Goal: Task Accomplishment & Management: Manage account settings

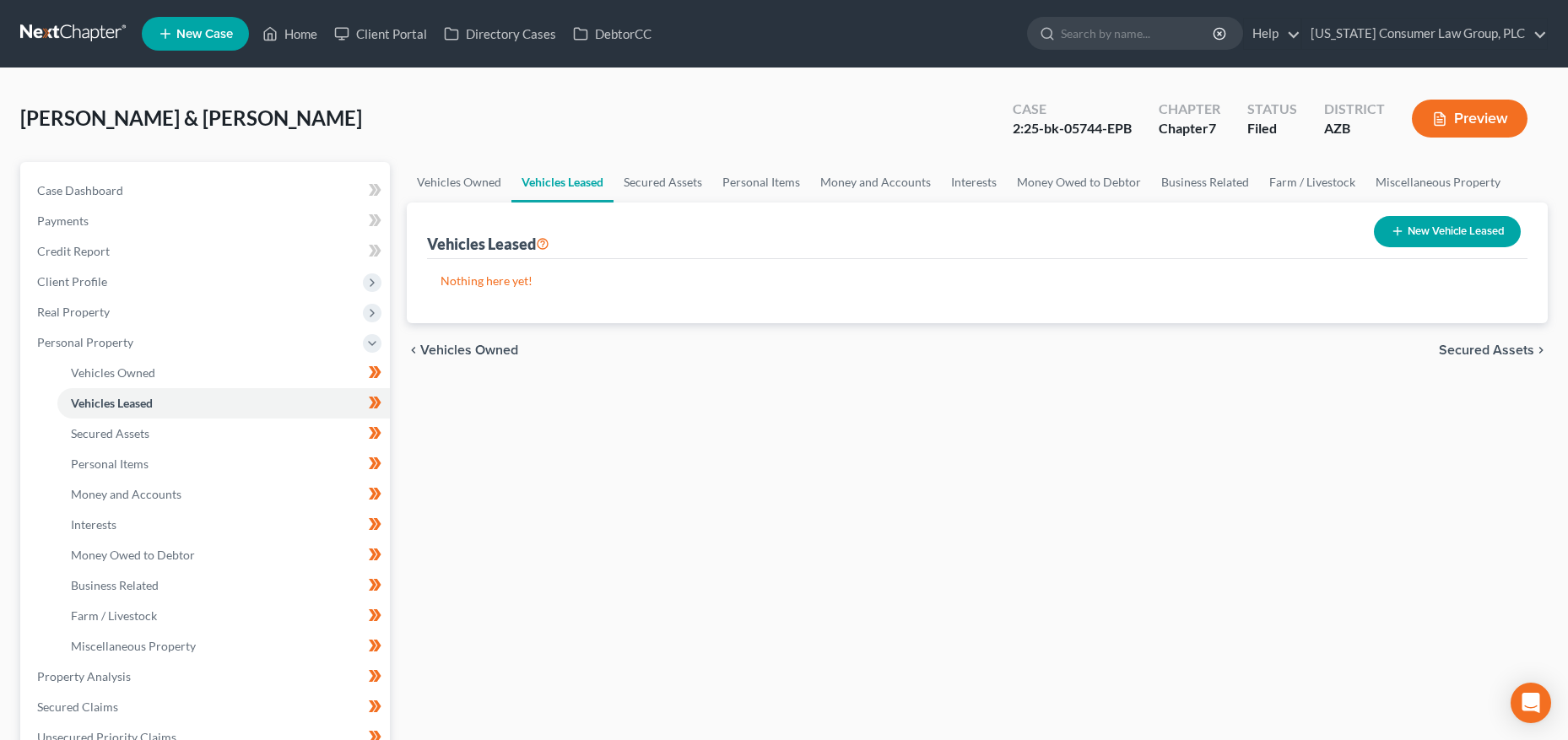
click at [1145, 28] on input "search" at bounding box center [1138, 33] width 155 height 31
type input "[PERSON_NAME]"
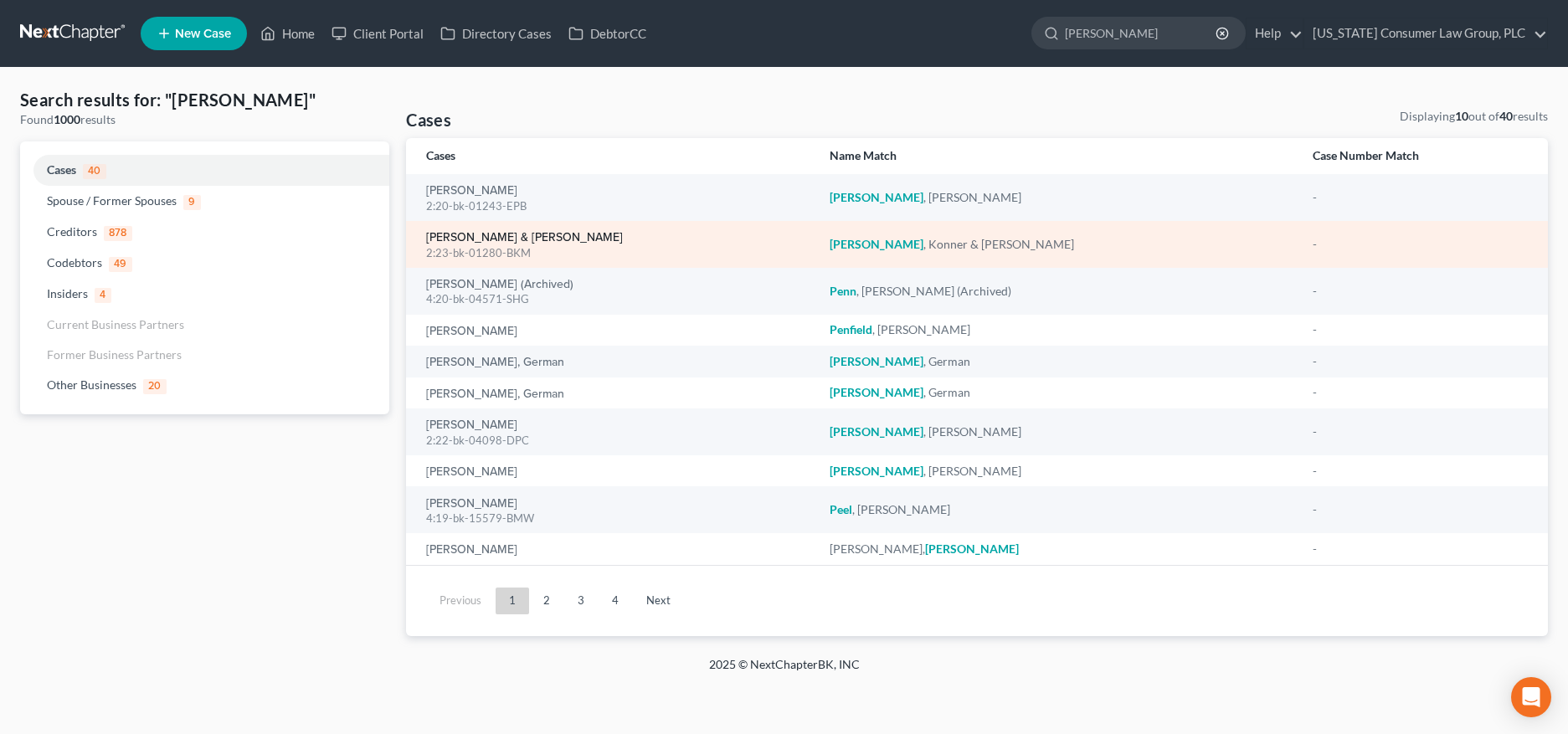
click at [455, 239] on link "[PERSON_NAME] & [PERSON_NAME]" at bounding box center [524, 238] width 197 height 12
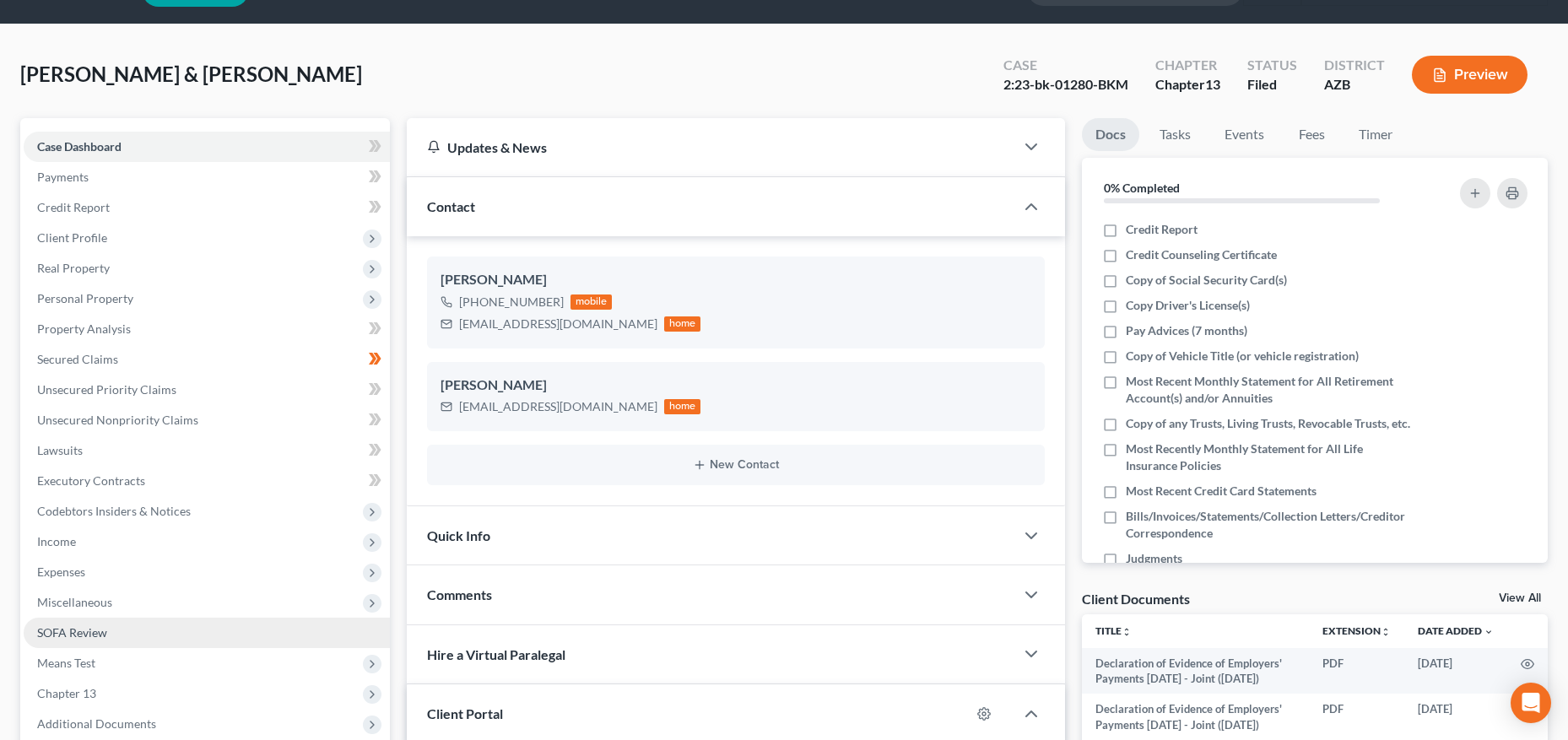
scroll to position [333, 0]
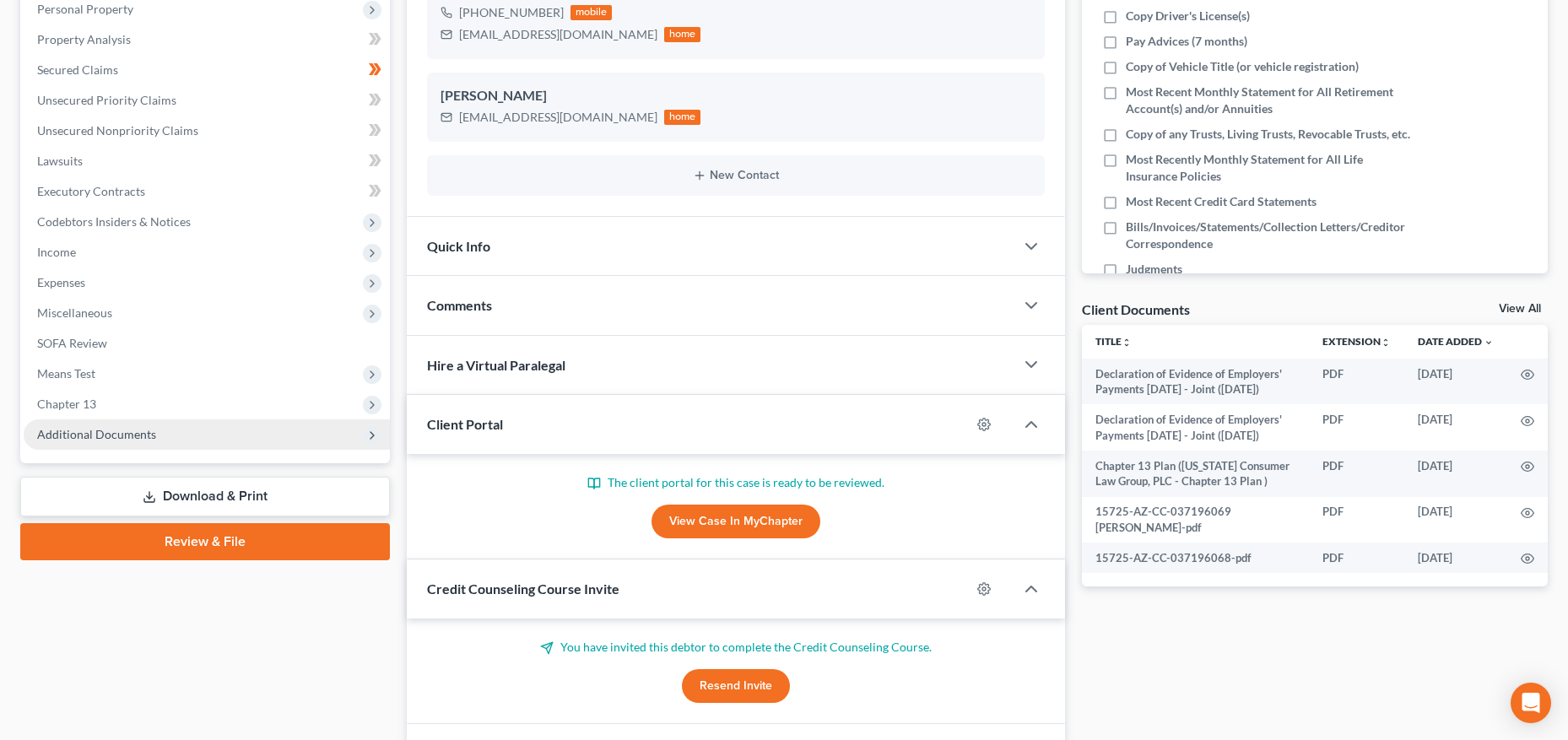
click at [115, 432] on span "Additional Documents" at bounding box center [96, 434] width 119 height 15
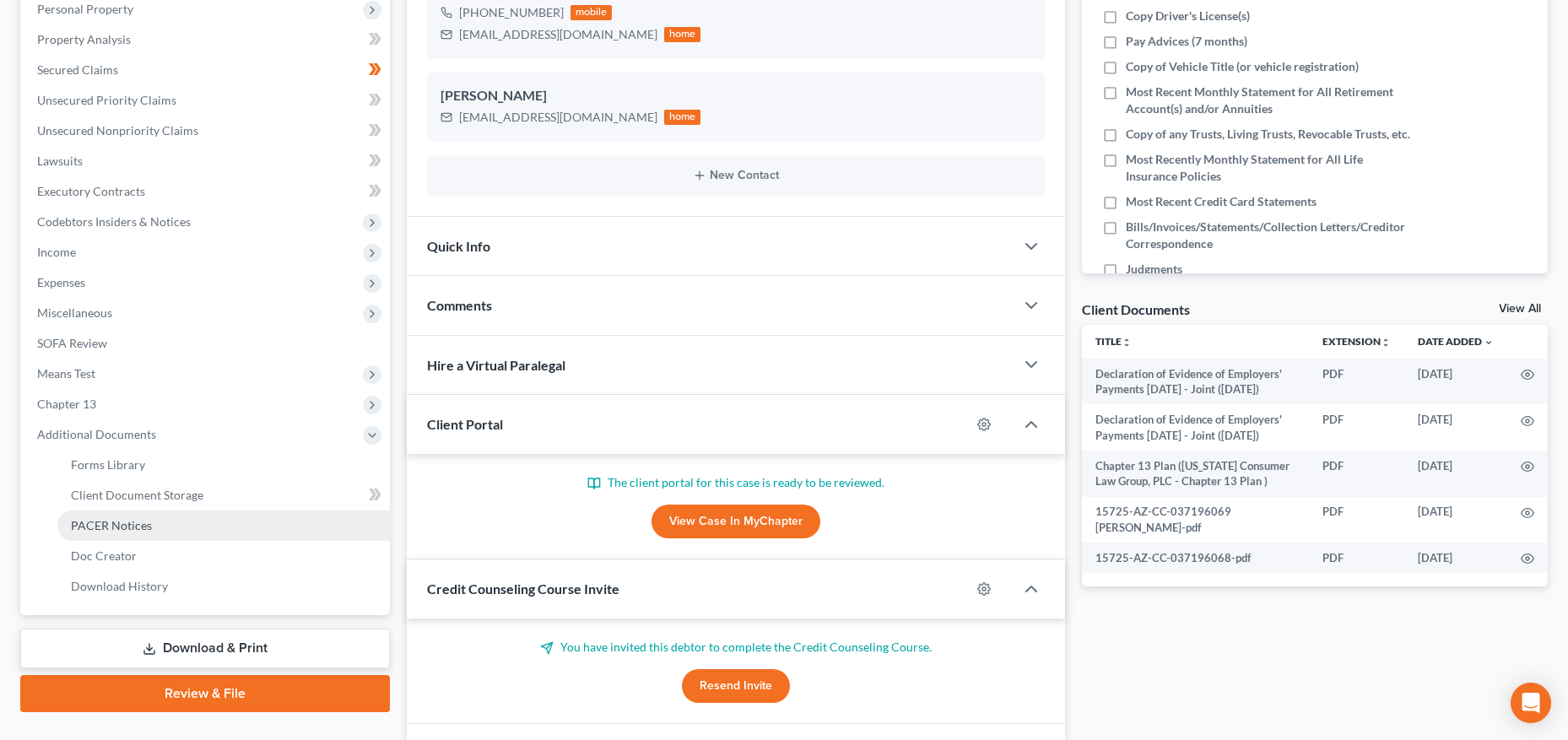
click at [120, 525] on span "PACER Notices" at bounding box center [111, 525] width 81 height 15
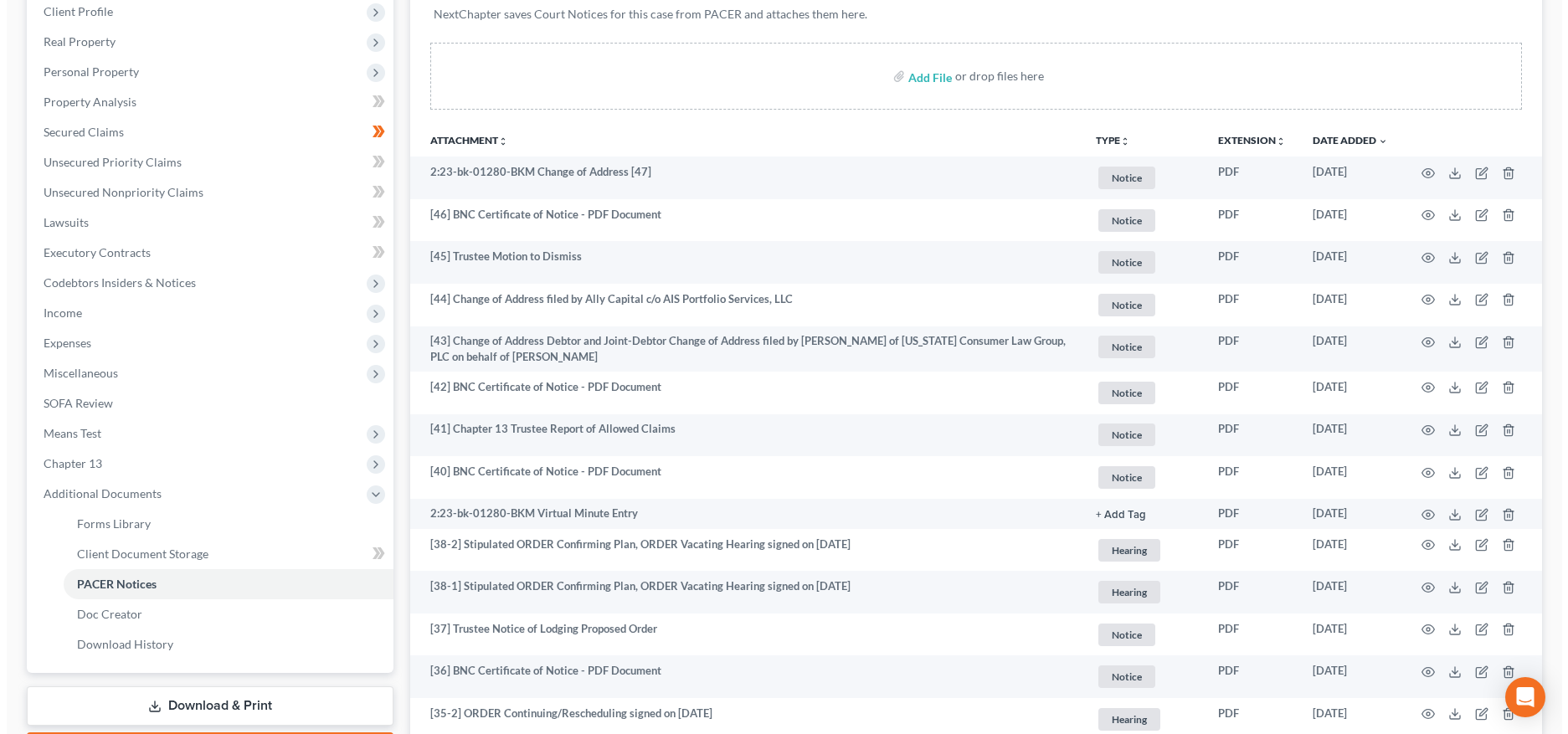
scroll to position [269, 0]
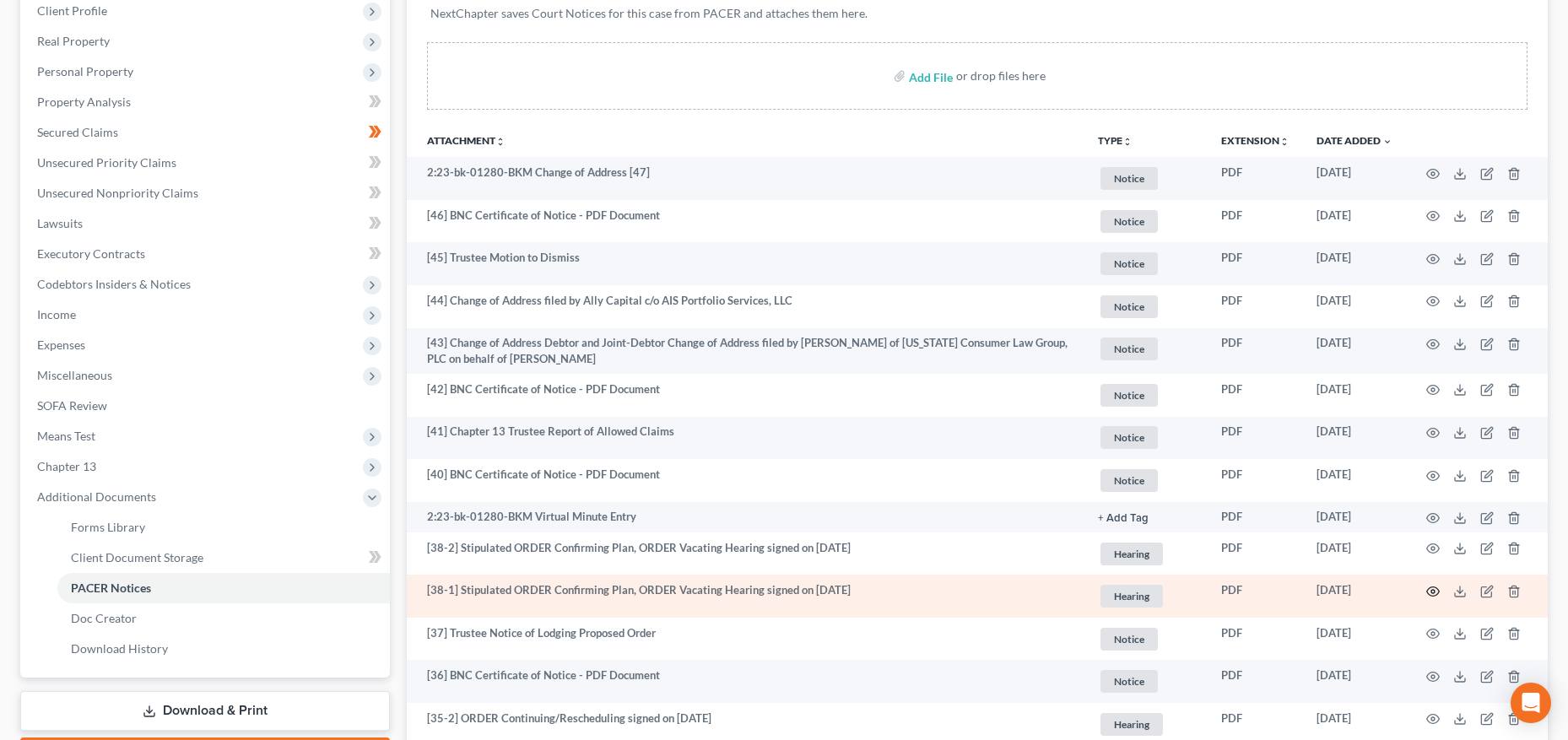
click at [1436, 587] on icon "button" at bounding box center [1433, 591] width 13 height 10
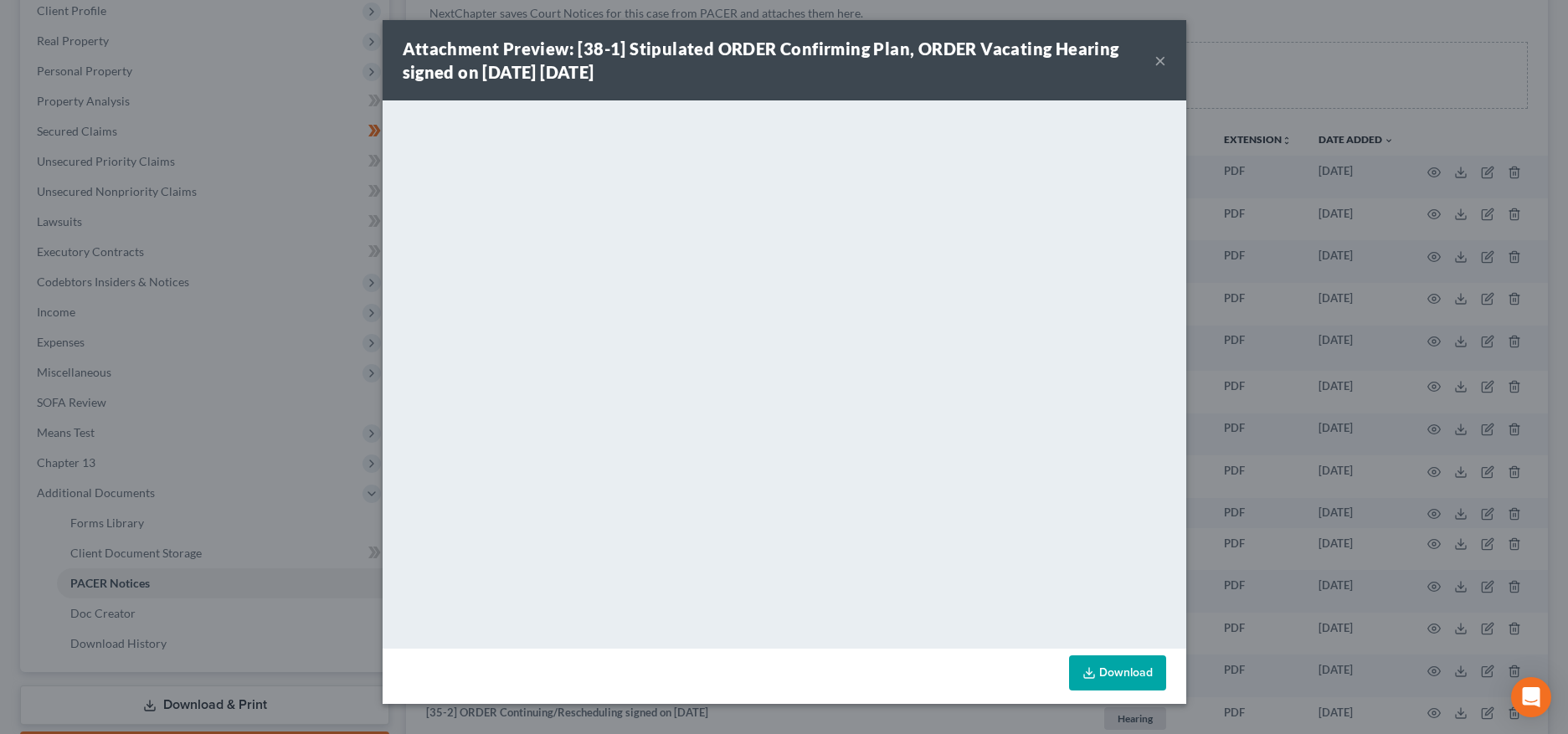
click at [1159, 57] on button "×" at bounding box center [1161, 60] width 12 height 20
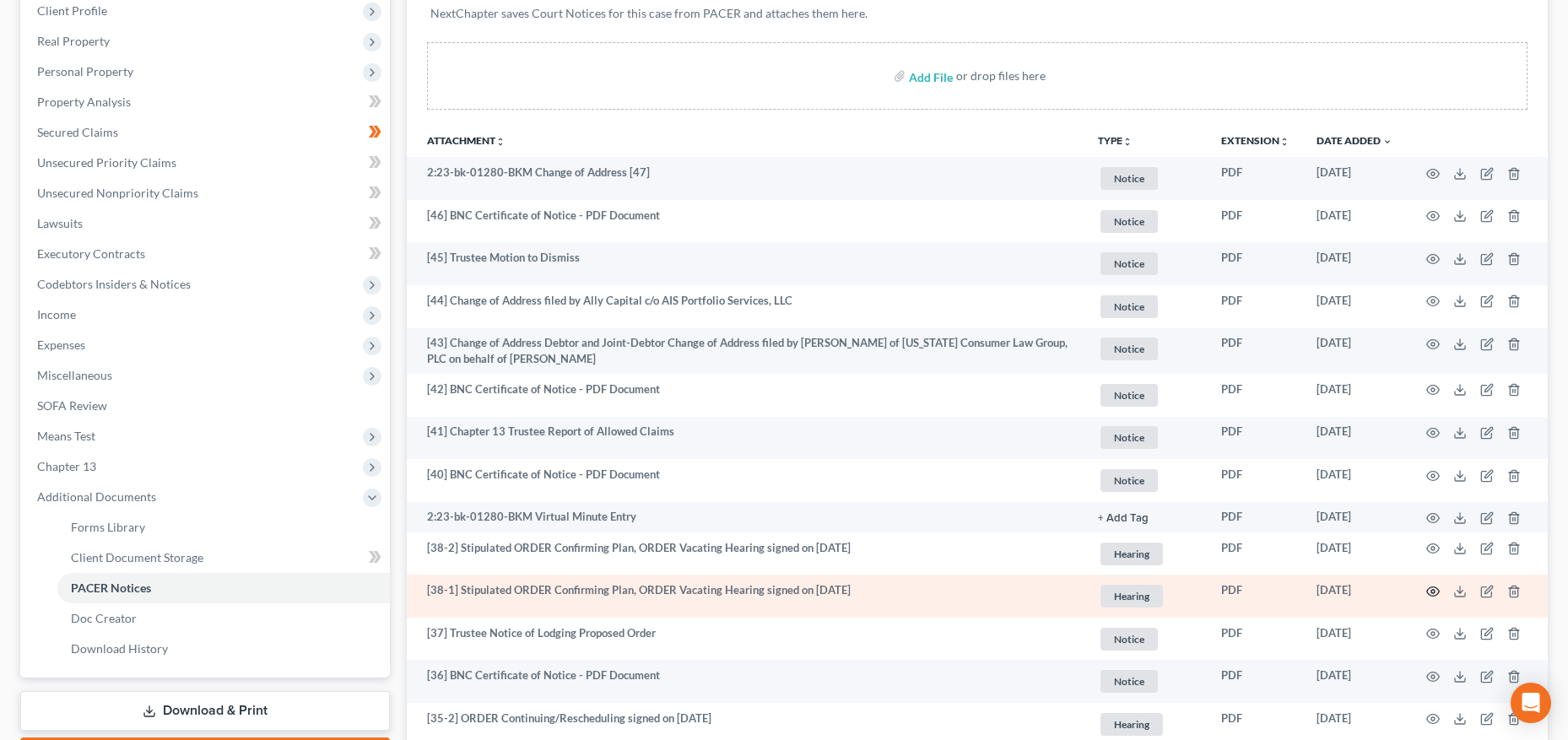
click at [1434, 589] on icon "button" at bounding box center [1433, 592] width 14 height 14
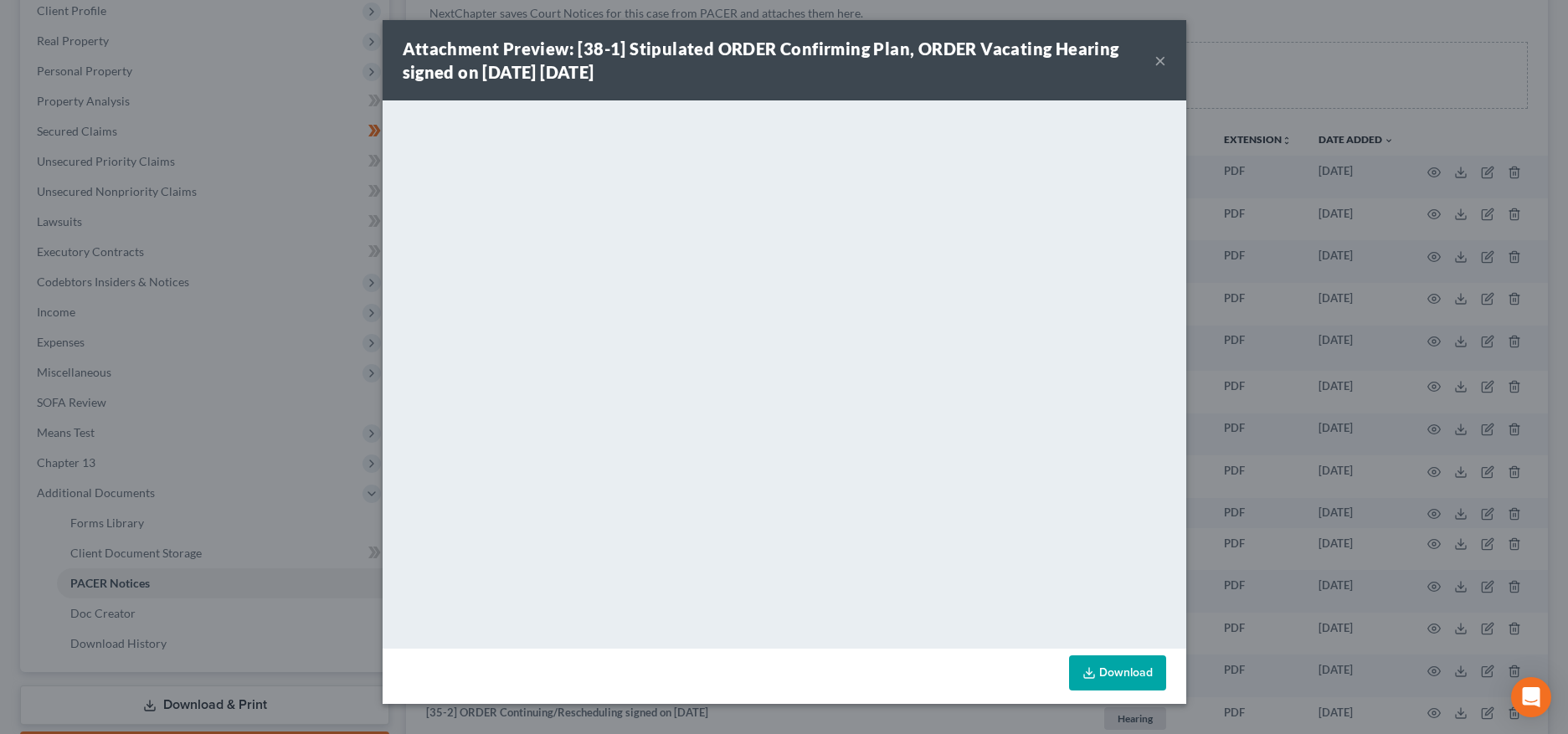
click at [1156, 60] on button "×" at bounding box center [1161, 60] width 12 height 20
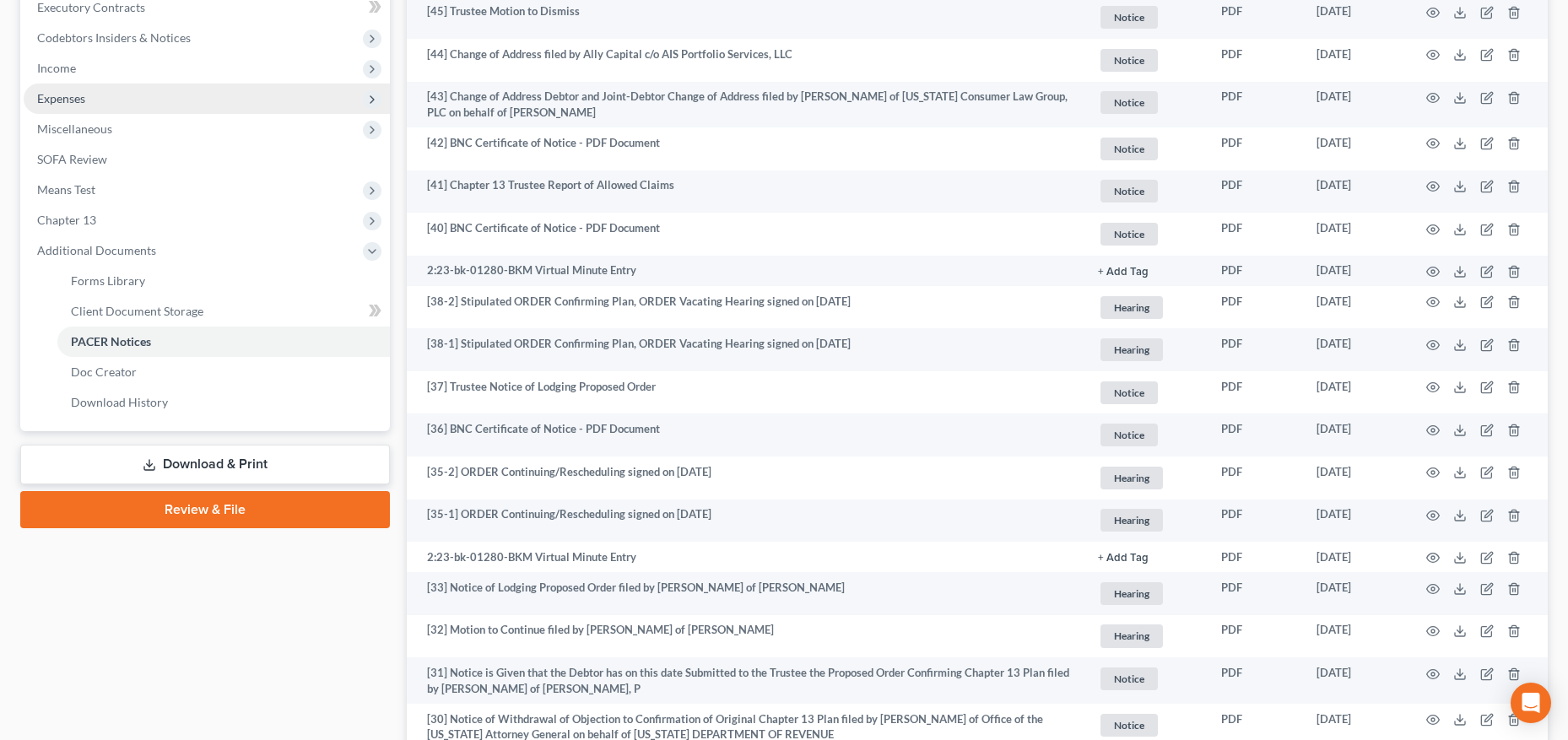
scroll to position [0, 0]
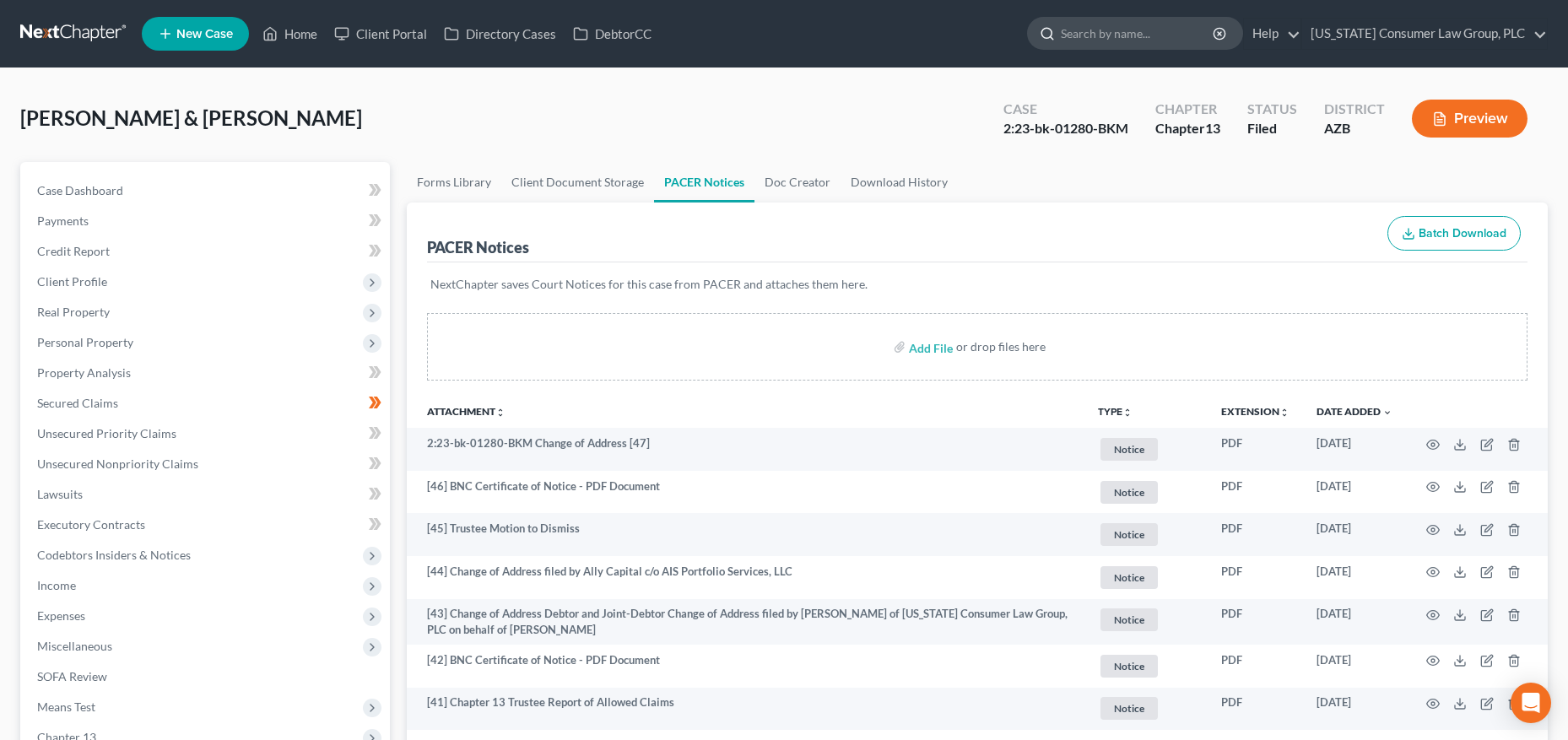
click at [1139, 30] on input "search" at bounding box center [1138, 33] width 155 height 31
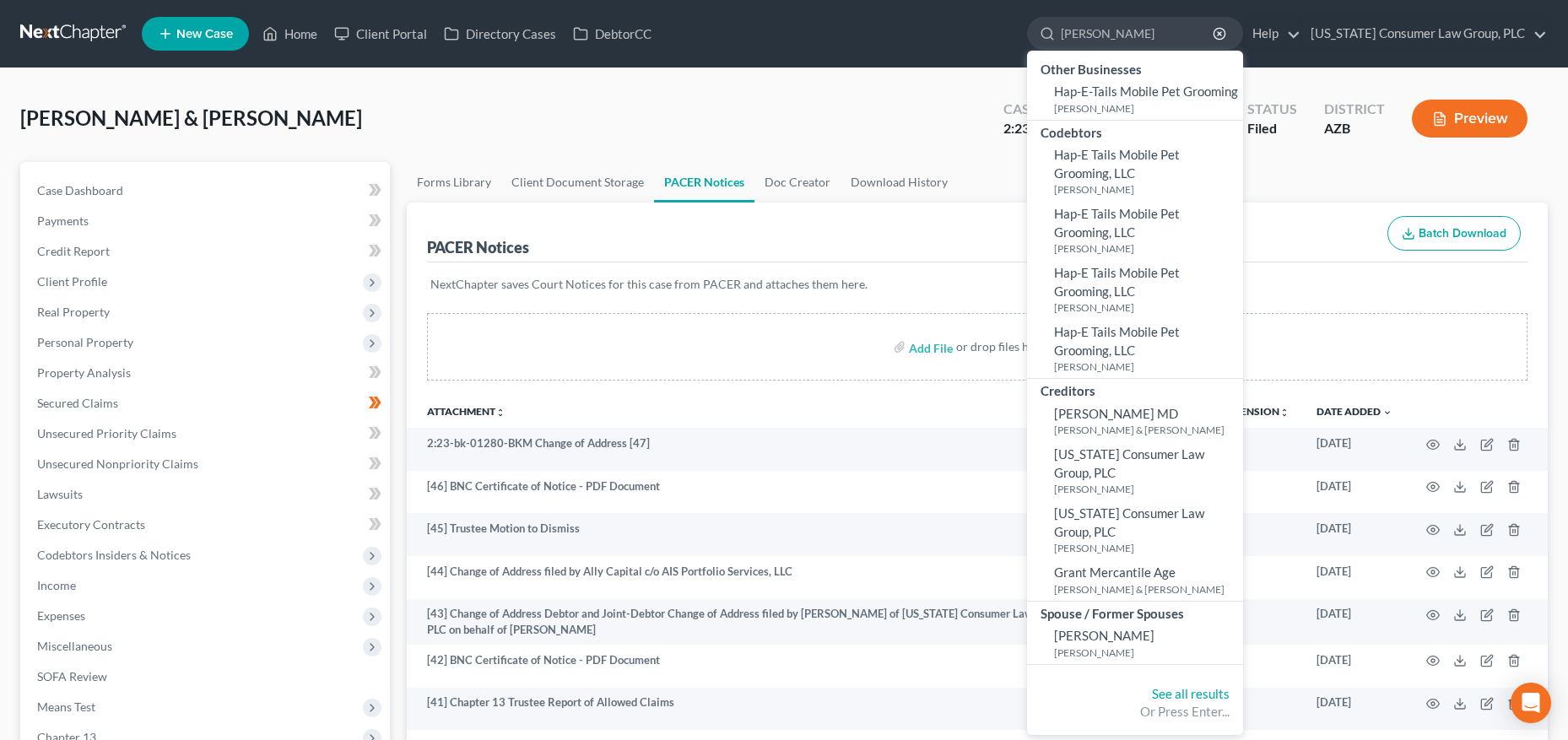
type input "[PERSON_NAME]"
click at [1197, 689] on link "See all results" at bounding box center [1190, 693] width 77 height 15
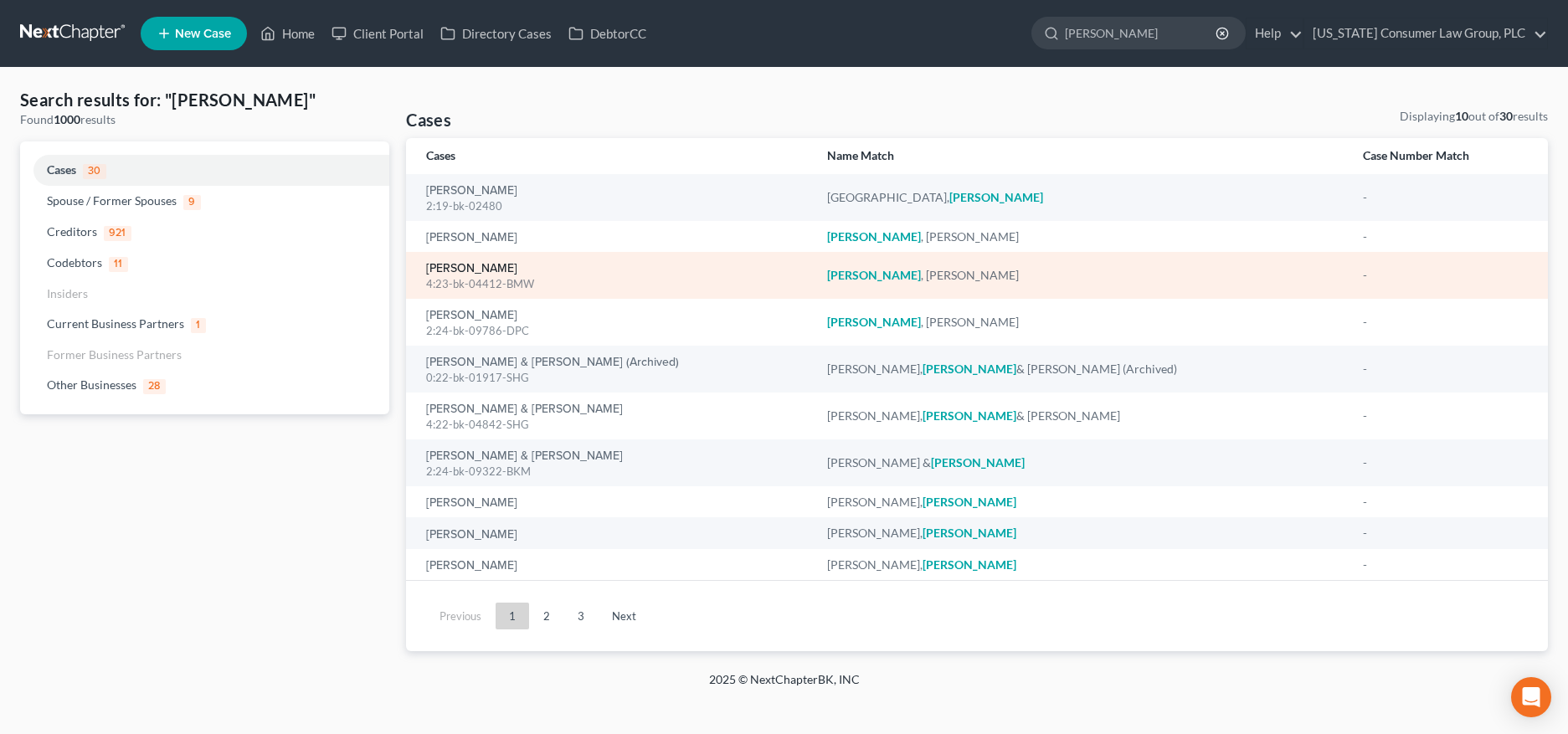
click at [476, 270] on link "[PERSON_NAME]" at bounding box center [472, 269] width 91 height 12
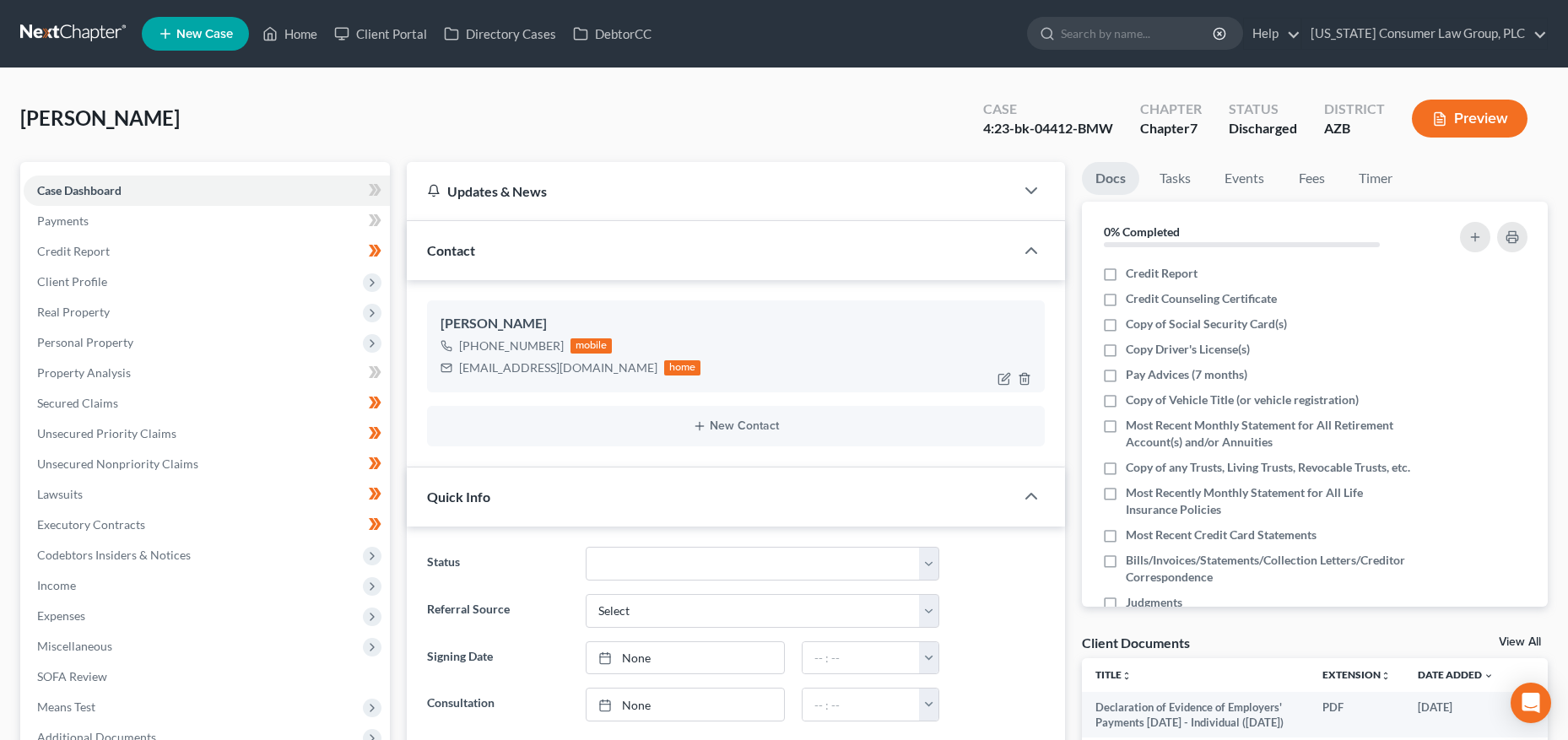
scroll to position [346, 0]
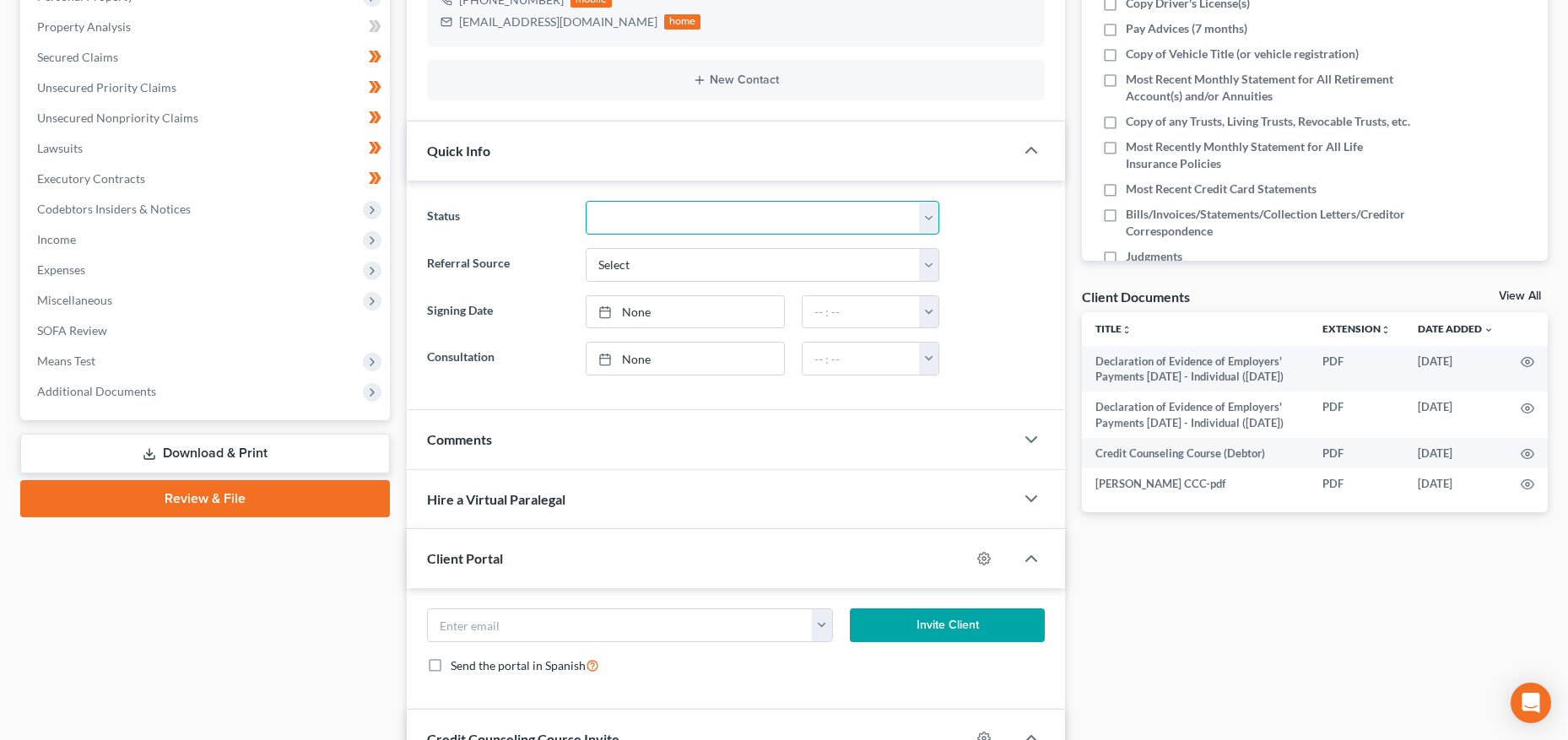
click at [652, 222] on select "Answer Filed Client Closed Did Not Hire Discharged Dismissed Filed In Progress …" at bounding box center [762, 217] width 354 height 34
select select "2"
click at [586, 201] on select "Answer Filed Client Closed Did Not Hire Discharged Dismissed Filed In Progress …" at bounding box center [762, 217] width 354 height 34
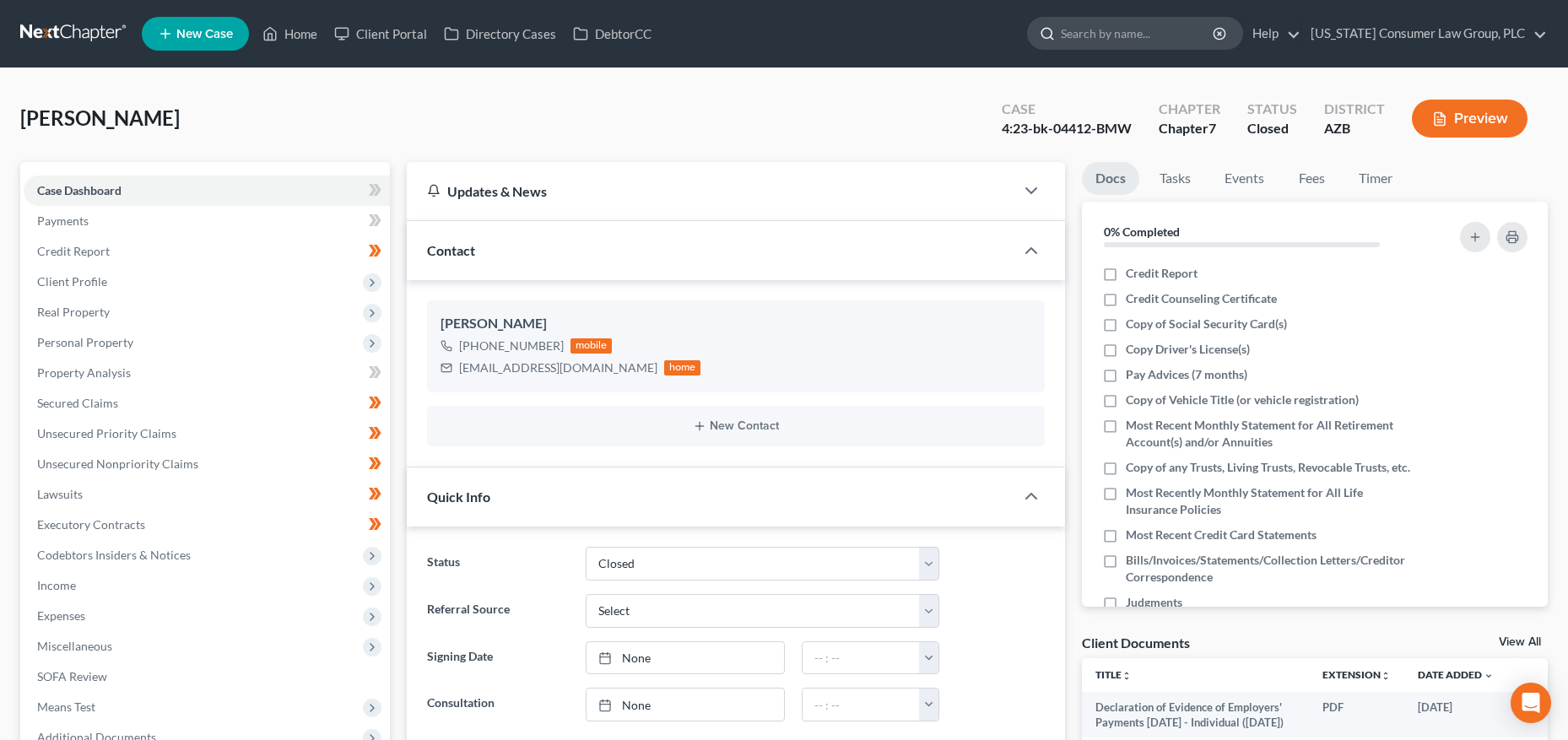
click at [1123, 34] on input "search" at bounding box center [1138, 33] width 155 height 31
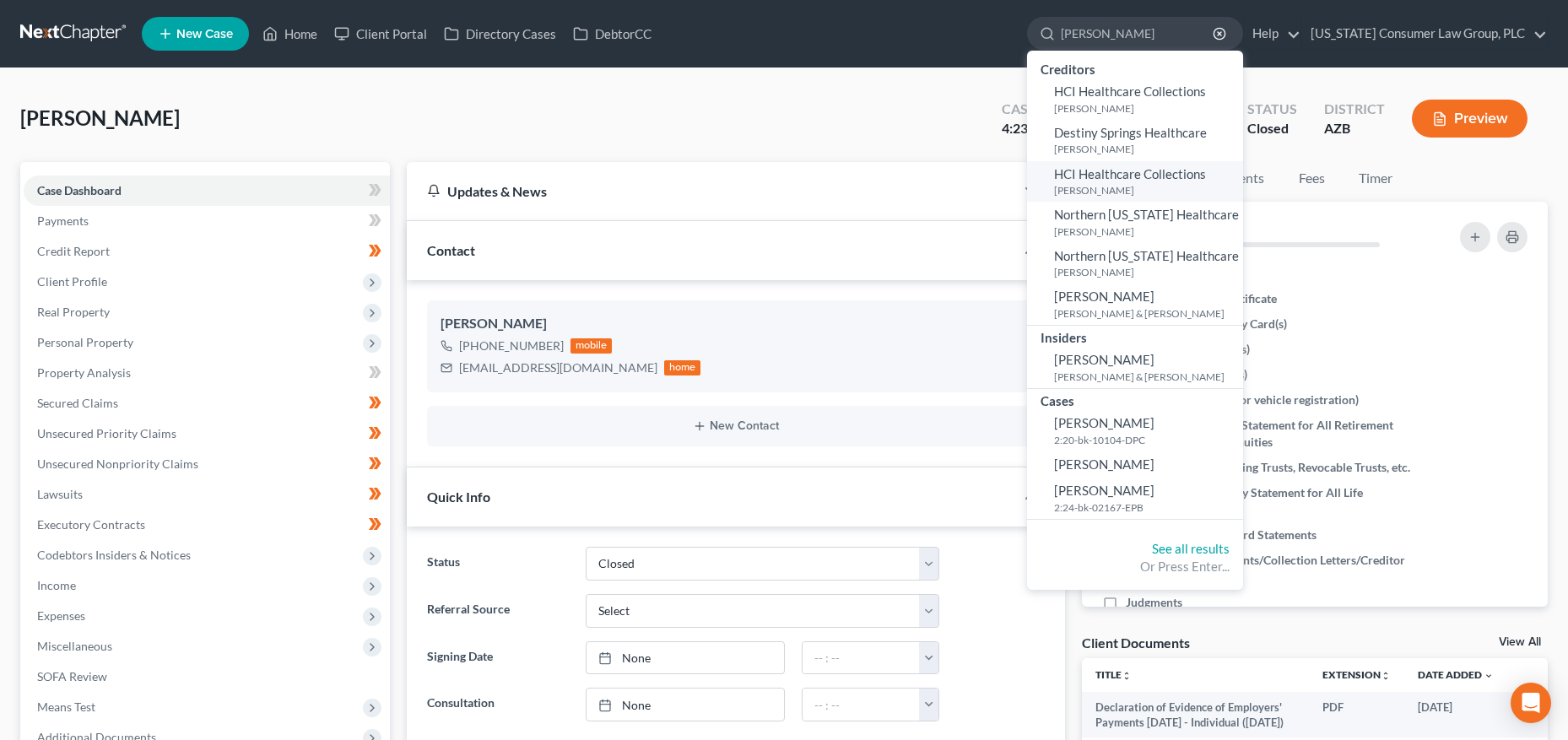
type input "[PERSON_NAME]"
click at [1108, 192] on small "[PERSON_NAME]" at bounding box center [1146, 190] width 185 height 15
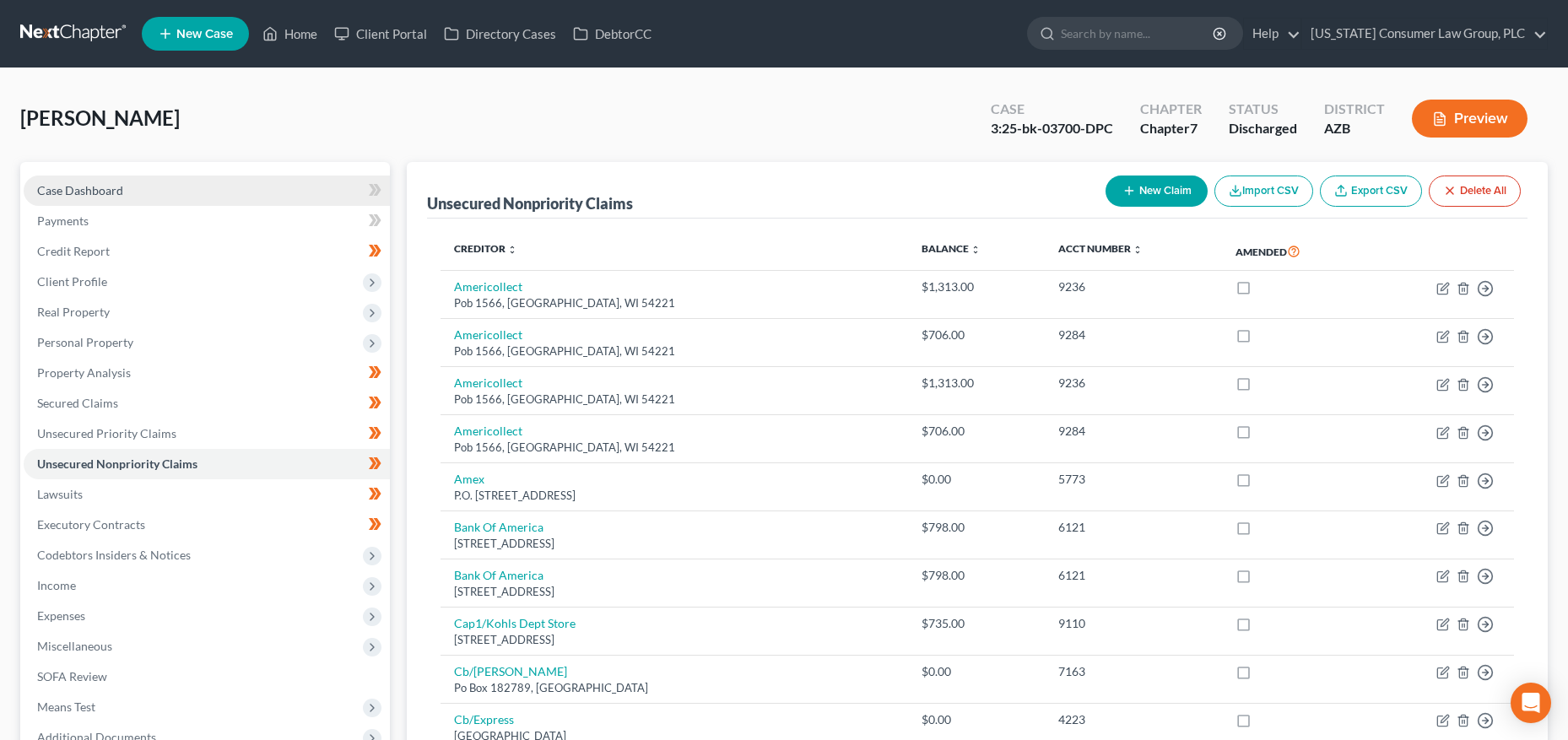
click at [102, 188] on span "Case Dashboard" at bounding box center [80, 190] width 86 height 15
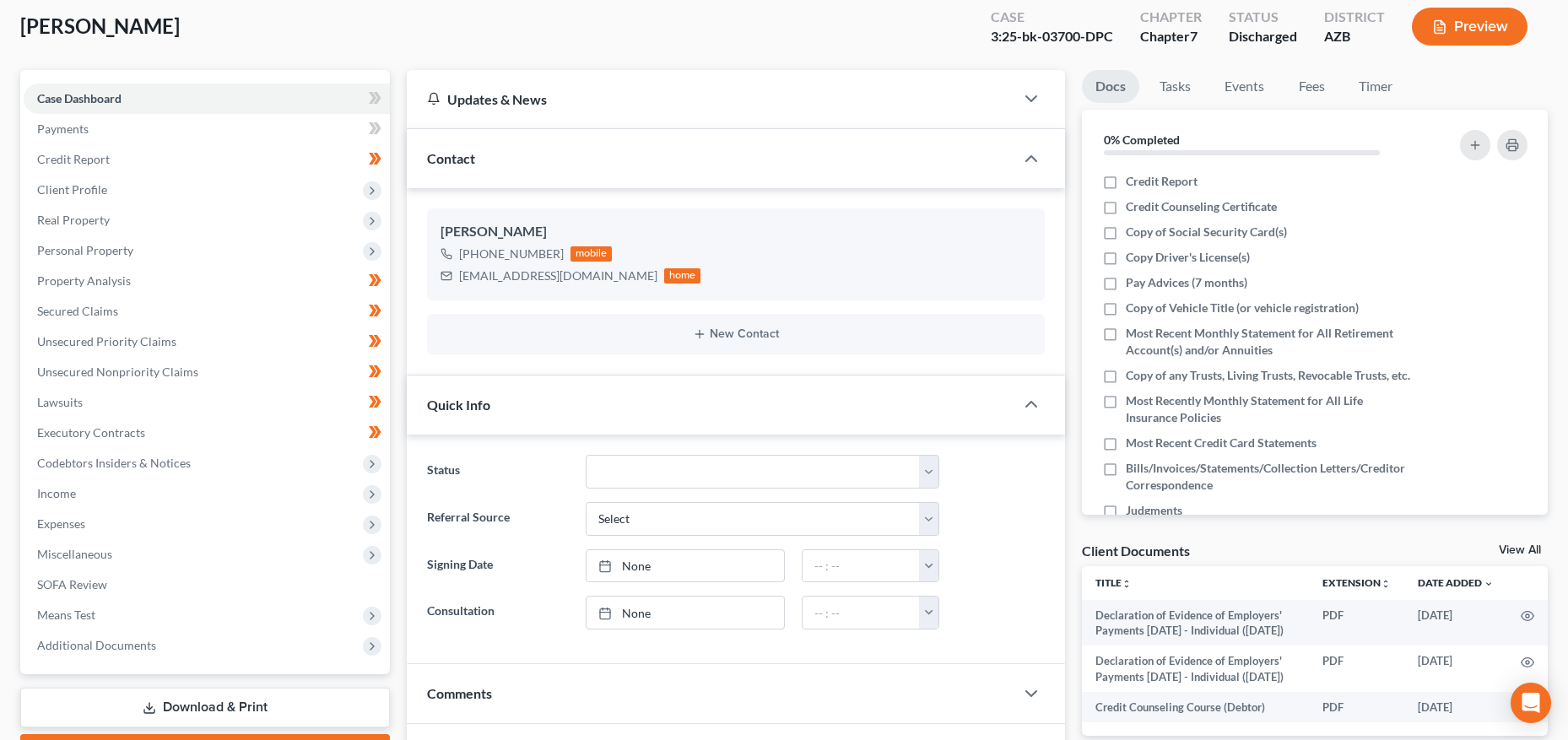
scroll to position [103, 0]
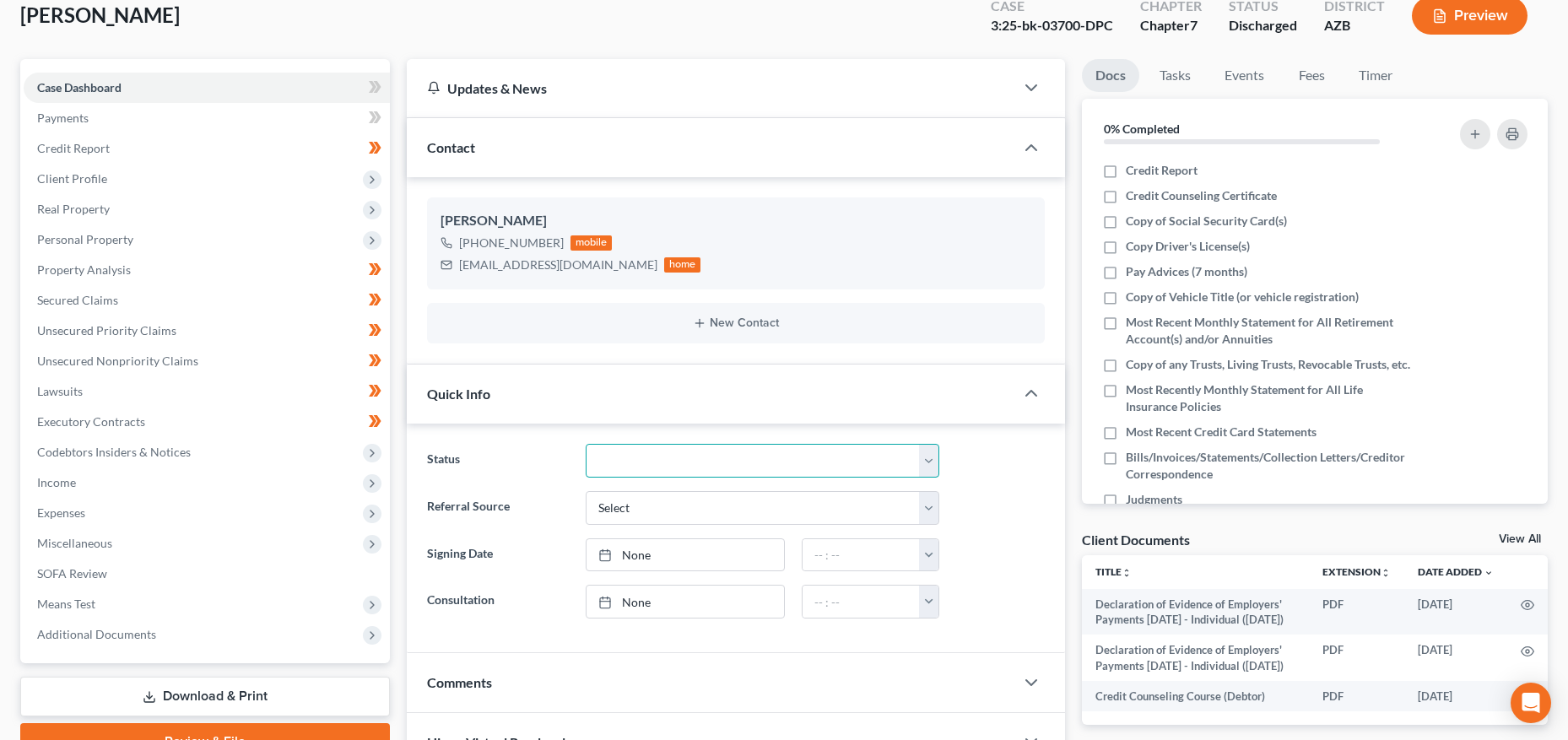
click at [635, 457] on select "Answer Filed Client Closed Did Not Hire Discharged Dismissed Filed In Progress …" at bounding box center [762, 461] width 354 height 34
select select "2"
click at [586, 444] on select "Answer Filed Client Closed Did Not Hire Discharged Dismissed Filed In Progress …" at bounding box center [762, 461] width 354 height 34
